Goal: Transaction & Acquisition: Purchase product/service

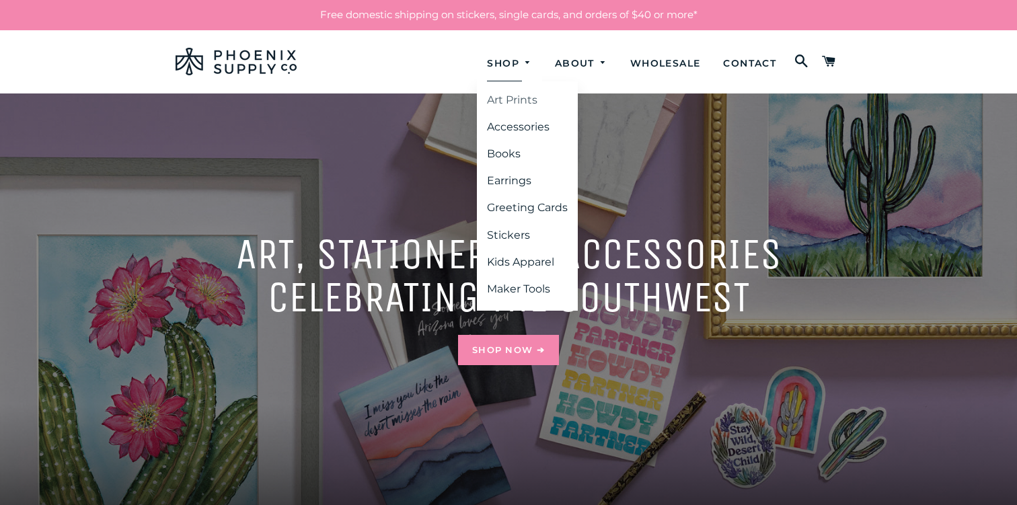
click at [501, 96] on link "Art Prints" at bounding box center [527, 100] width 101 height 24
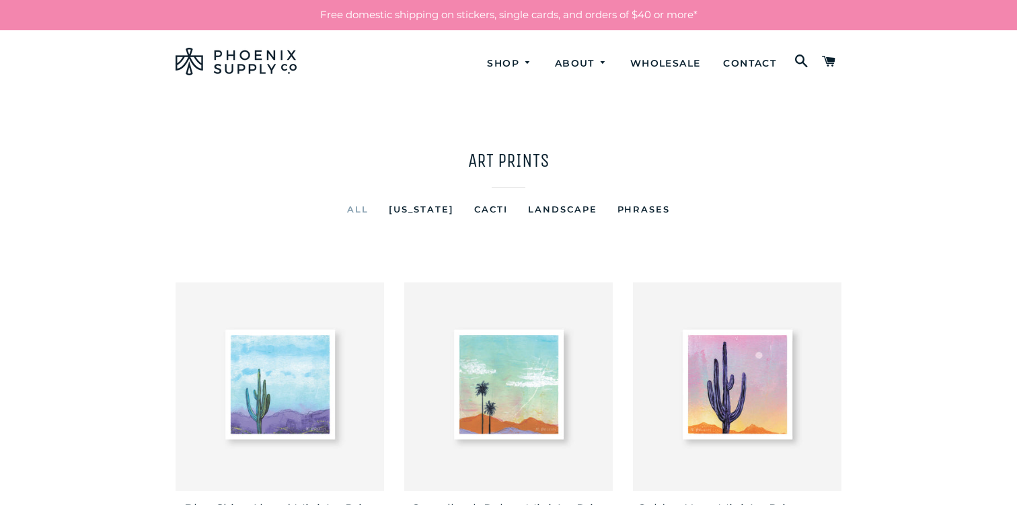
click at [291, 355] on img at bounding box center [280, 387] width 209 height 209
